Goal: Transaction & Acquisition: Purchase product/service

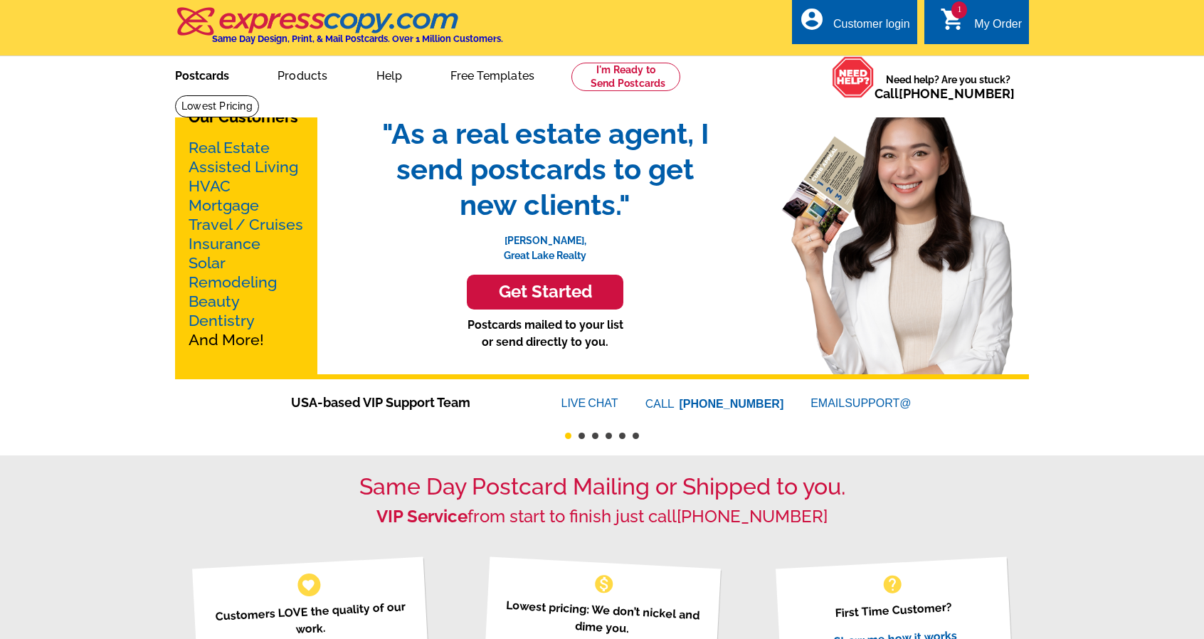
click at [223, 82] on link "Postcards" at bounding box center [202, 74] width 100 height 33
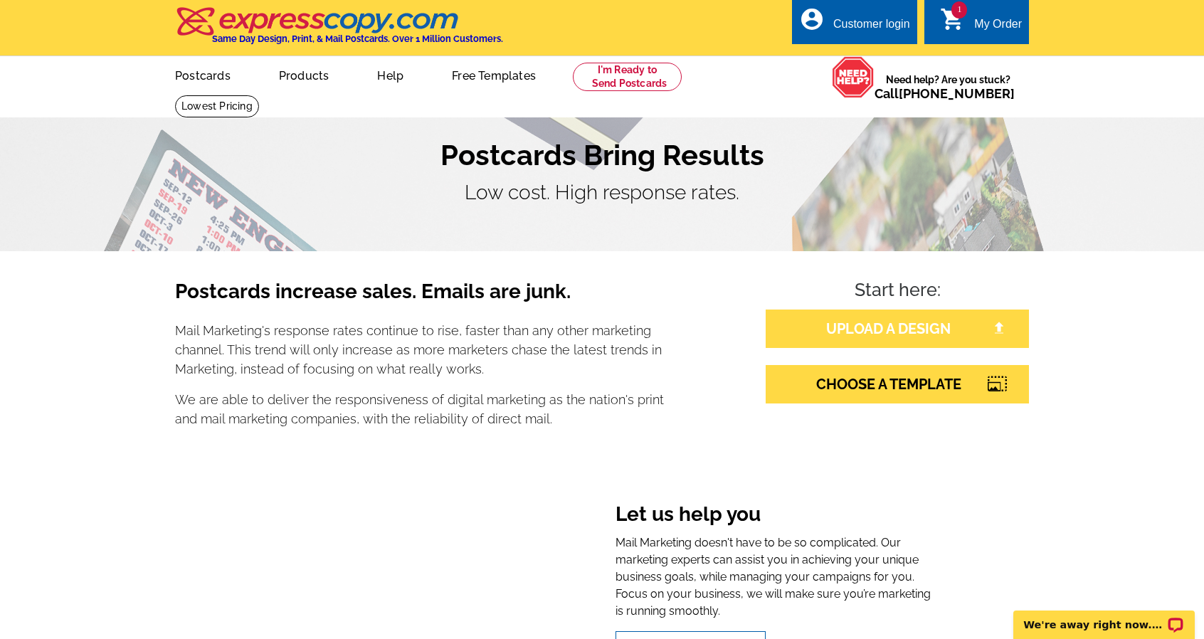
click at [843, 332] on link "UPLOAD A DESIGN" at bounding box center [897, 329] width 263 height 38
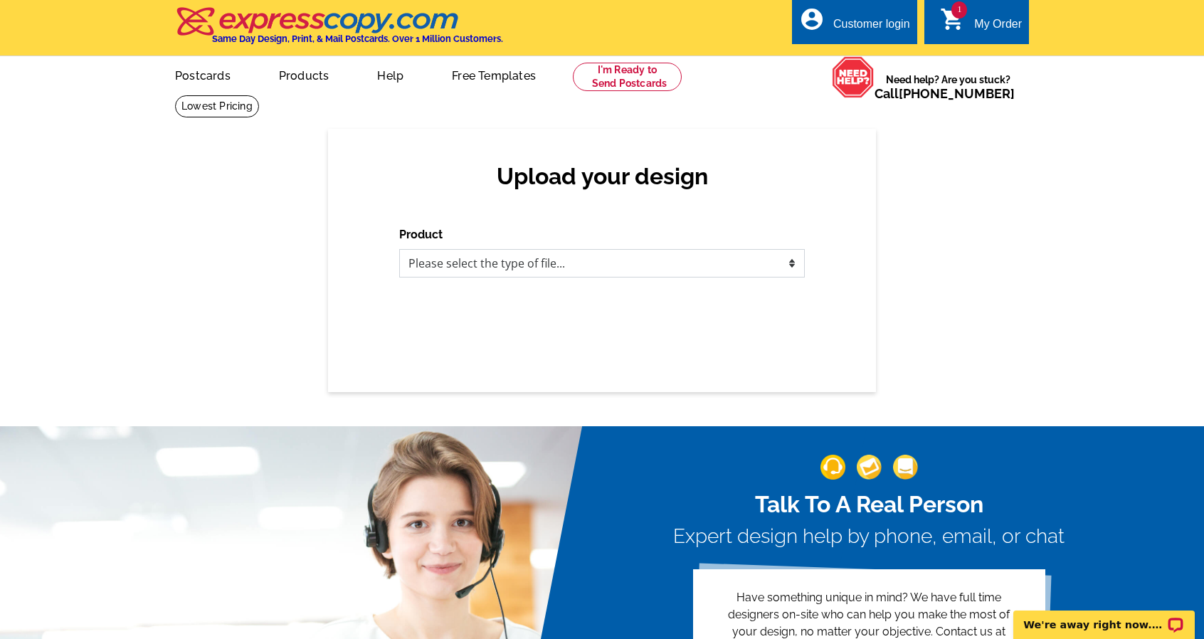
click at [610, 267] on select "Please select the type of file... Postcards Business Cards Letters and flyers G…" at bounding box center [602, 263] width 406 height 28
select select "1"
click at [399, 250] on select "Please select the type of file... Postcards Business Cards Letters and flyers G…" at bounding box center [602, 263] width 406 height 28
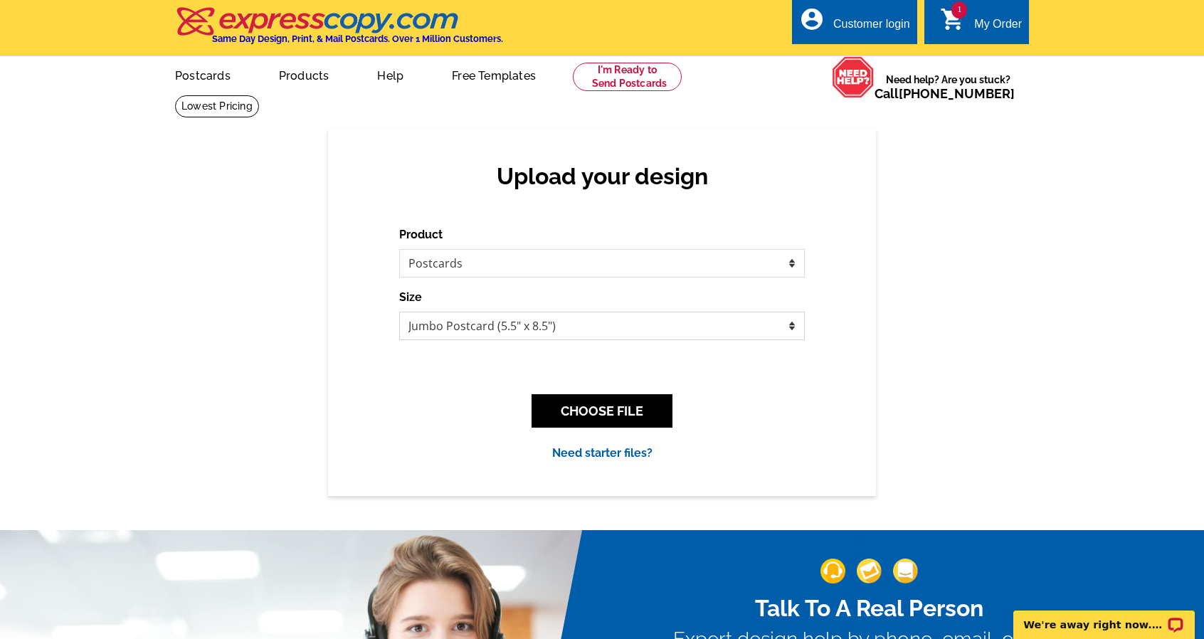
click at [600, 318] on select "Jumbo Postcard (5.5" x 8.5") Regular Postcard (4.25" x 5.6") Panoramic Postcard…" at bounding box center [602, 326] width 406 height 28
click at [901, 401] on div "Upload your design Product Please select the type of file... Postcards Business…" at bounding box center [602, 312] width 1204 height 366
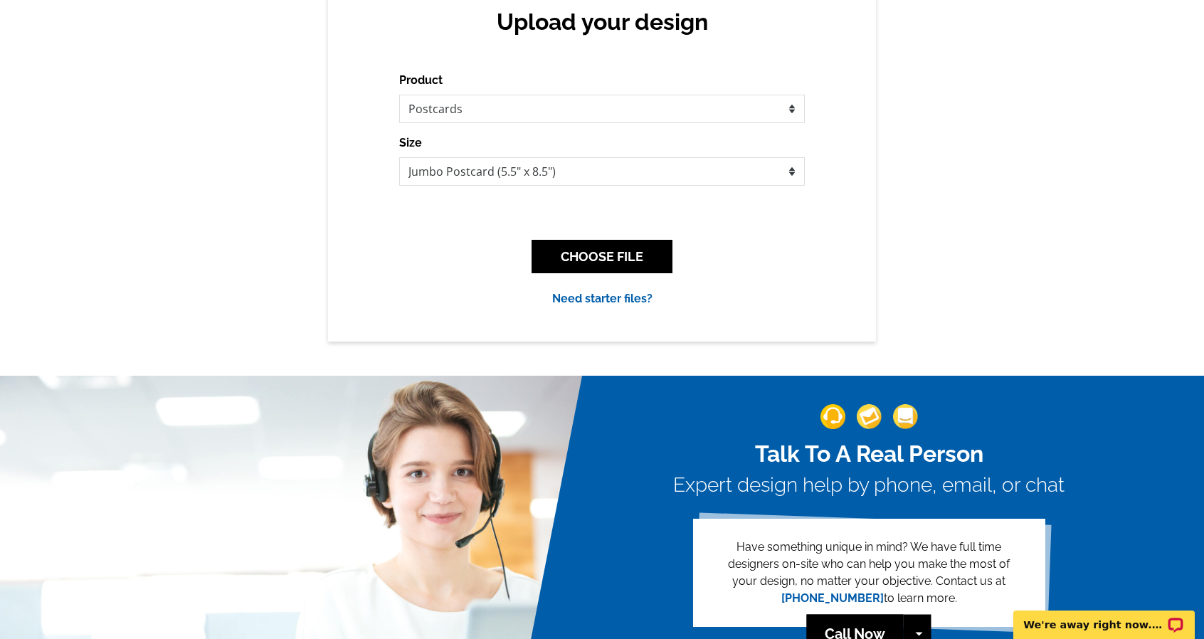
scroll to position [153, 0]
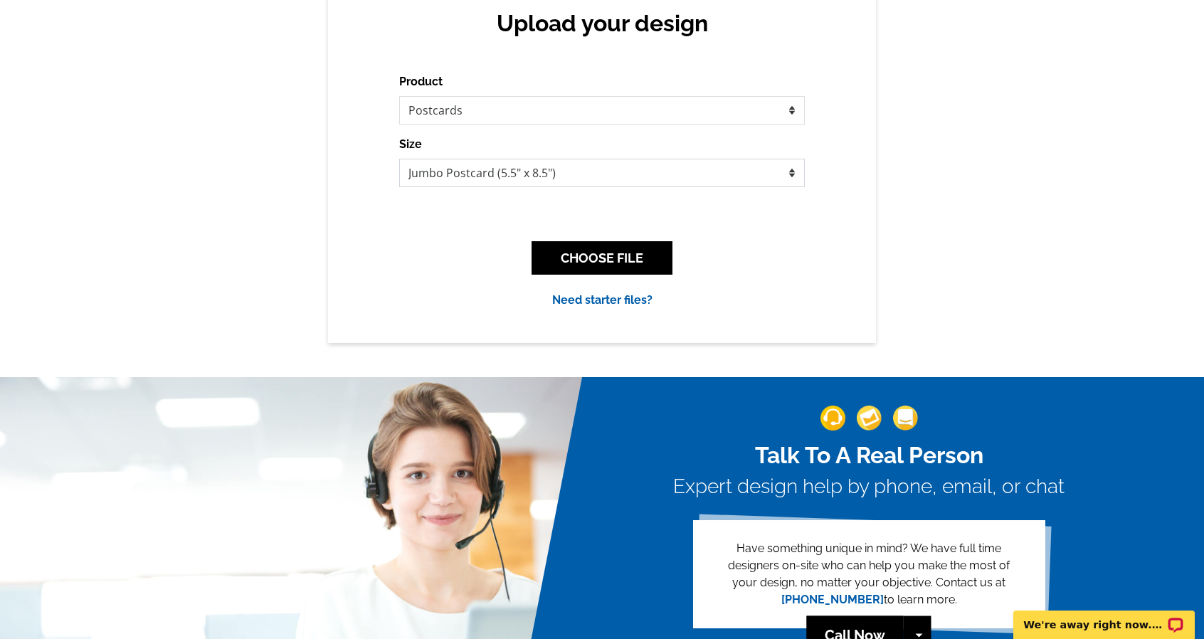
click at [703, 186] on select "Jumbo Postcard (5.5" x 8.5") Regular Postcard (4.25" x 5.6") Panoramic Postcard…" at bounding box center [602, 173] width 406 height 28
click at [638, 307] on link "Need starter files?" at bounding box center [602, 300] width 100 height 14
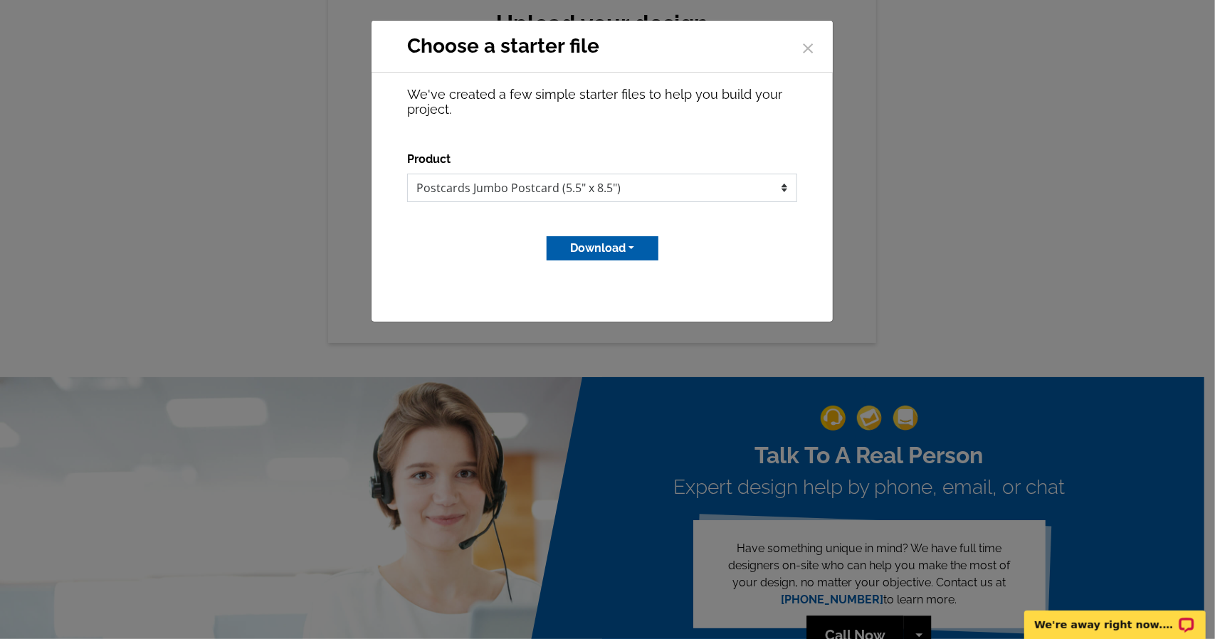
click at [655, 191] on select "Postcards Jumbo Postcard (5.5" x 8.5")" at bounding box center [602, 188] width 390 height 28
click at [407, 174] on select "Postcards Jumbo Postcard (5.5" x 8.5")" at bounding box center [602, 188] width 390 height 28
click at [651, 236] on button "Download" at bounding box center [602, 248] width 112 height 24
click at [643, 280] on link "MS Publisher file" at bounding box center [601, 278] width 112 height 21
click at [694, 196] on select "Postcards Jumbo Postcard (5.5" x 8.5")" at bounding box center [602, 188] width 390 height 28
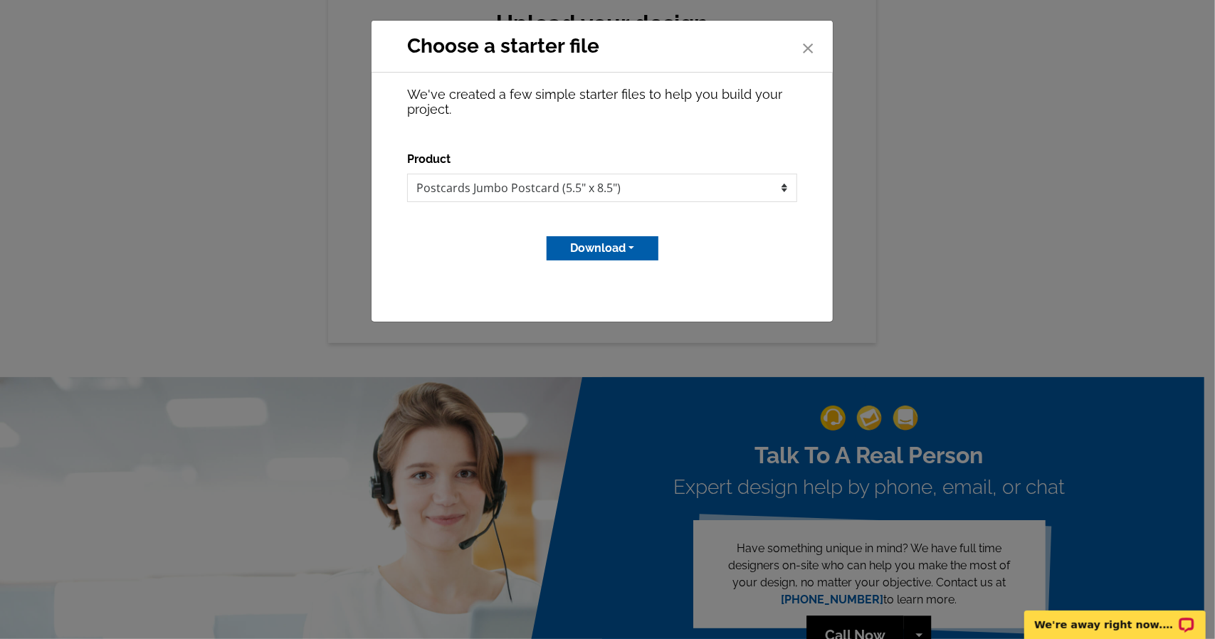
click at [808, 48] on span "×" at bounding box center [807, 46] width 14 height 38
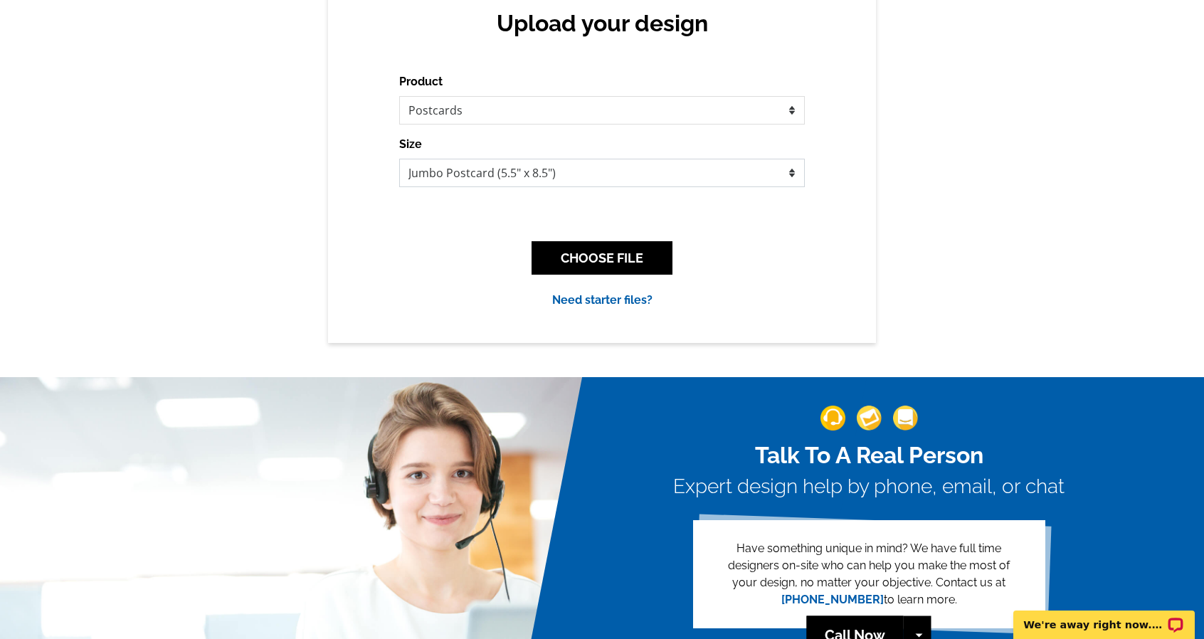
click at [722, 178] on select "Jumbo Postcard (5.5" x 8.5") Regular Postcard (4.25" x 5.6") Panoramic Postcard…" at bounding box center [602, 173] width 406 height 28
